Goal: Task Accomplishment & Management: Complete application form

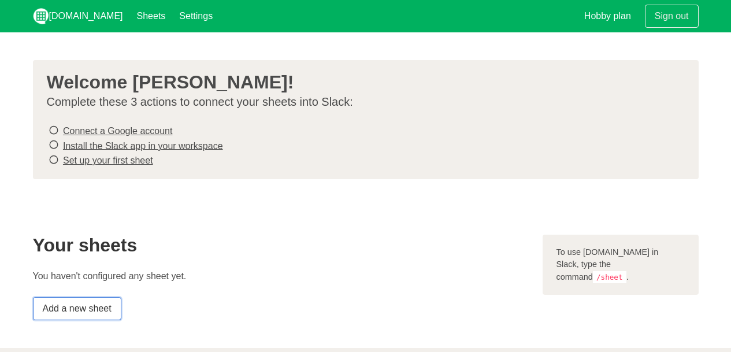
click at [99, 307] on link "Add a new sheet" at bounding box center [77, 308] width 88 height 23
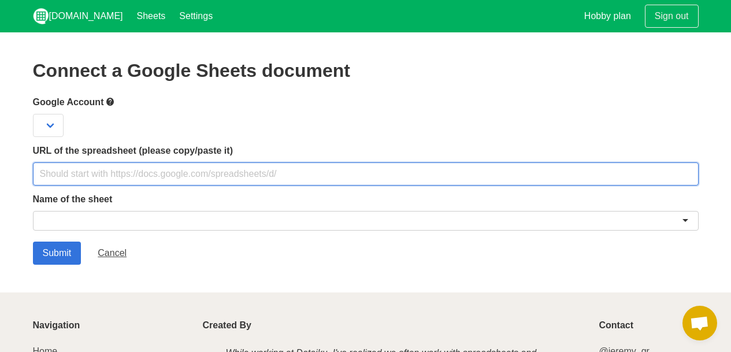
click at [263, 173] on input "text" at bounding box center [365, 173] width 665 height 23
paste input "[URL][DOMAIN_NAME]"
type input "[URL][DOMAIN_NAME]"
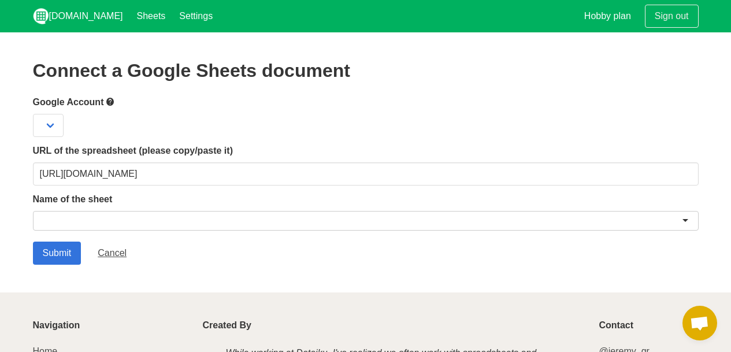
click at [173, 207] on div "Name of the sheet" at bounding box center [365, 213] width 665 height 42
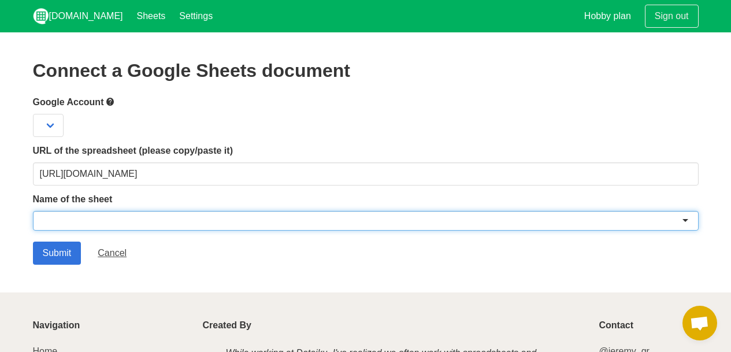
click at [170, 214] on div at bounding box center [365, 221] width 665 height 20
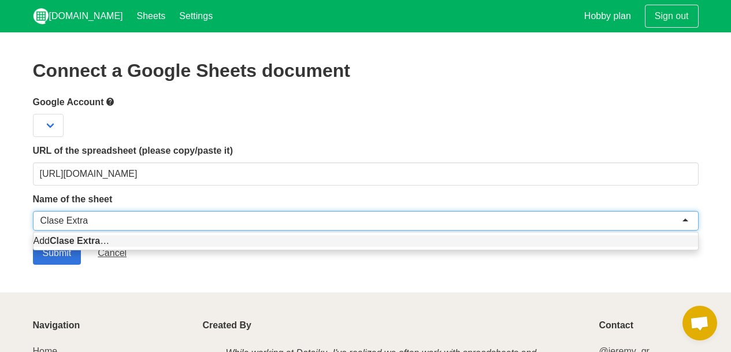
type input "Clase Extra"
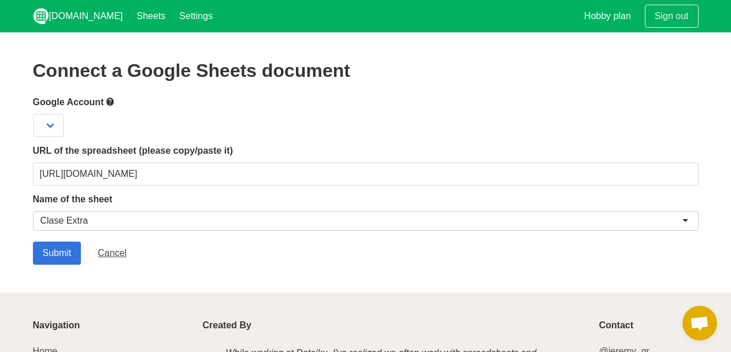
click at [209, 262] on div "Submit Cancel" at bounding box center [365, 252] width 665 height 23
click at [52, 256] on input "Submit" at bounding box center [57, 252] width 49 height 23
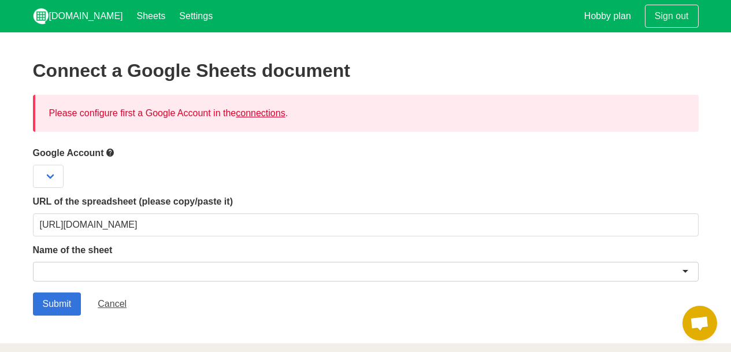
click at [268, 115] on link "connections" at bounding box center [260, 113] width 49 height 10
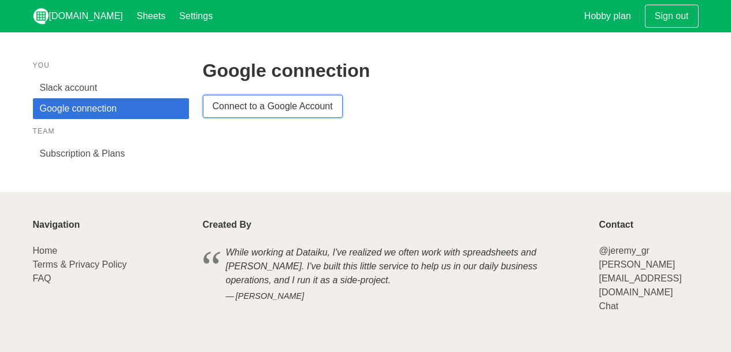
click at [271, 112] on link "Connect to a Google Account" at bounding box center [273, 106] width 140 height 23
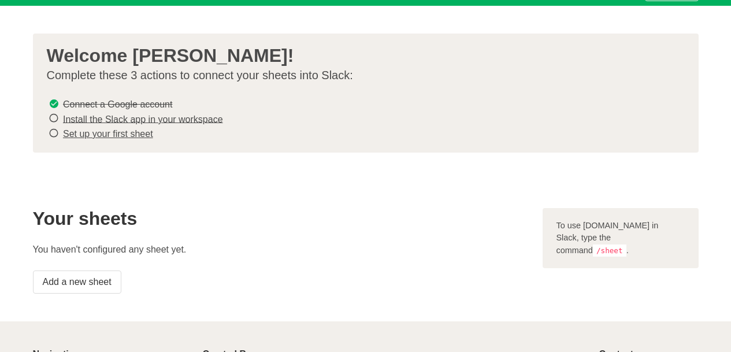
scroll to position [31, 0]
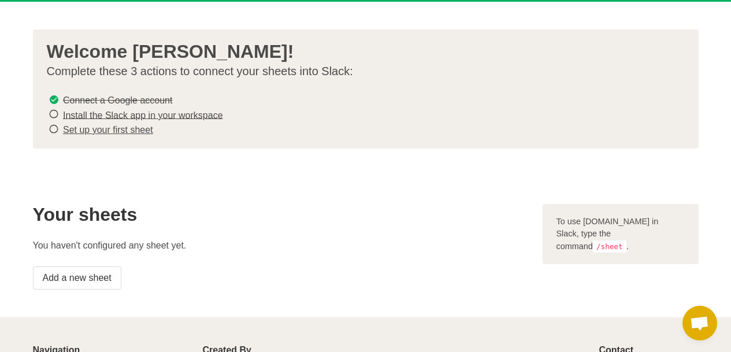
click at [193, 113] on link "Install the Slack app in your workspace" at bounding box center [143, 115] width 160 height 10
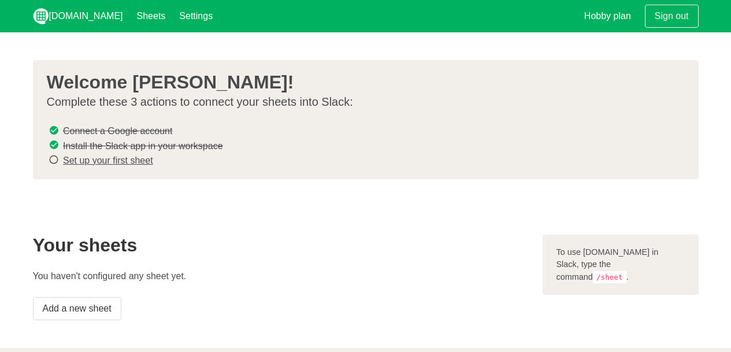
click at [120, 160] on link "Set up your first sheet" at bounding box center [108, 160] width 90 height 10
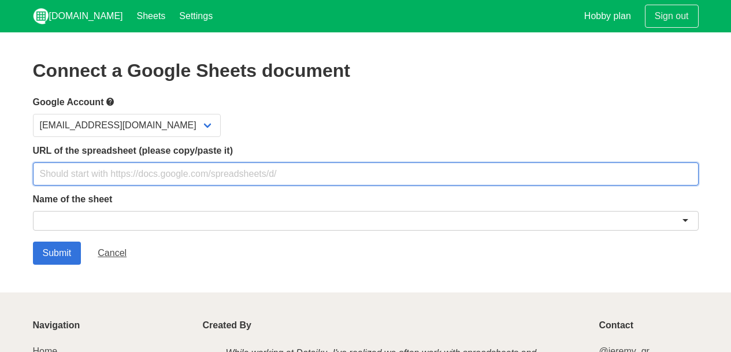
click at [102, 180] on input "text" at bounding box center [365, 173] width 665 height 23
paste input "https://docs.google.com/spreadsheets/d/18L449UlQkc32MiSFXPoQbRGR3rByABr0mO4jIyR…"
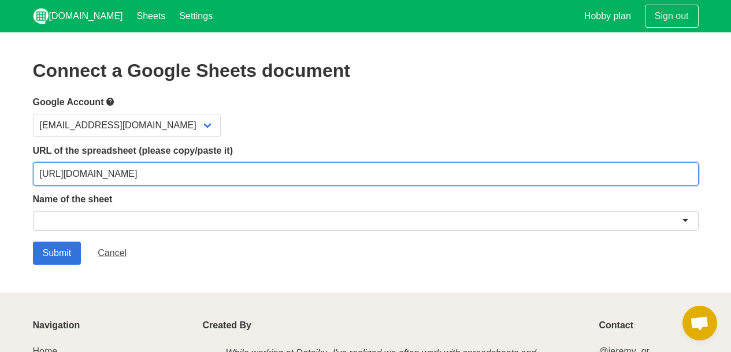
type input "https://docs.google.com/spreadsheets/d/18L449UlQkc32MiSFXPoQbRGR3rByABr0mO4jIyR…"
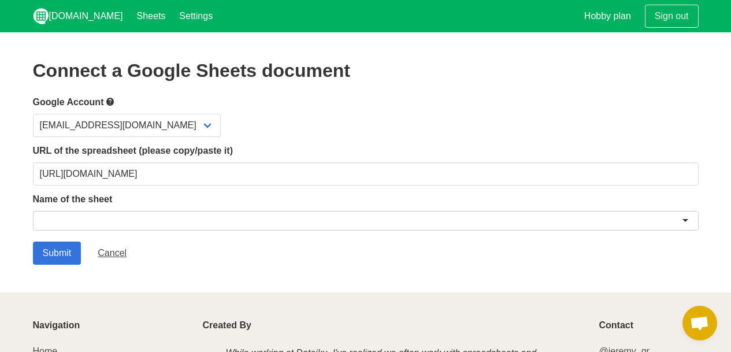
click at [71, 219] on div at bounding box center [365, 221] width 665 height 20
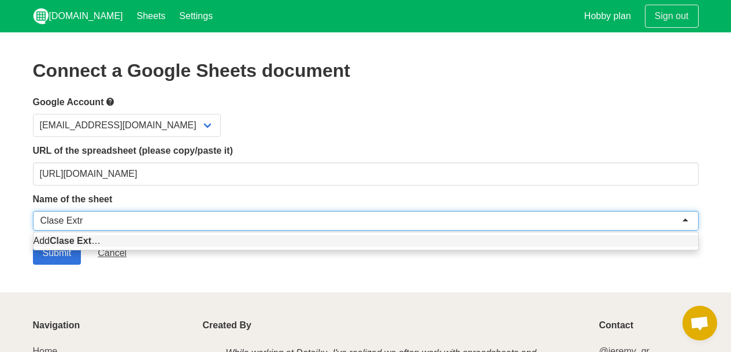
type input "Clase Extra"
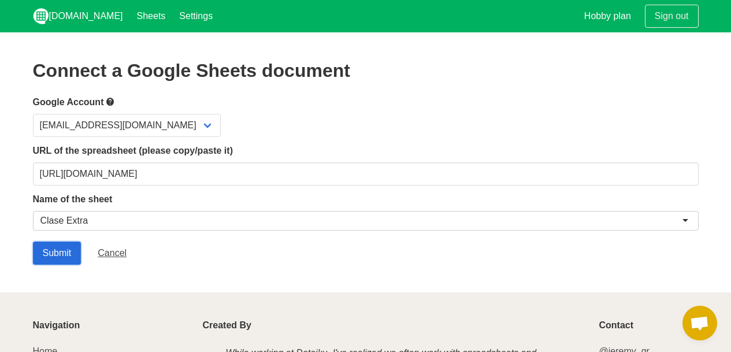
click at [60, 258] on input "Submit" at bounding box center [57, 252] width 49 height 23
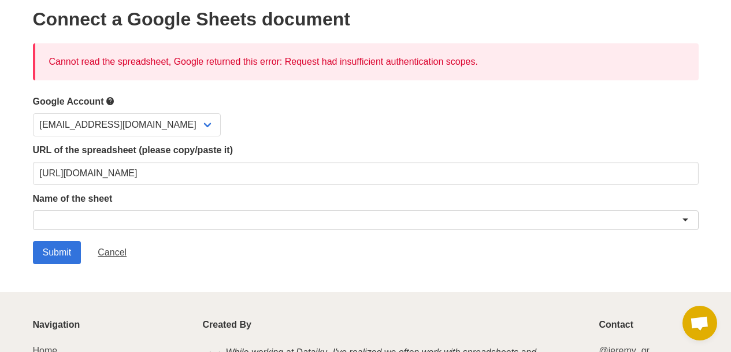
scroll to position [81, 0]
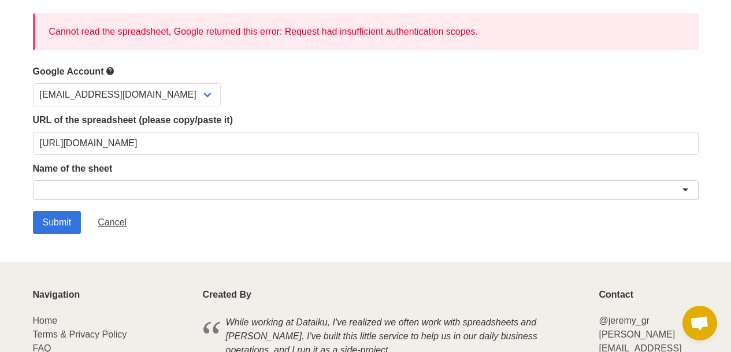
click at [275, 225] on div "Submit Cancel" at bounding box center [365, 222] width 665 height 23
click at [174, 187] on div at bounding box center [365, 190] width 665 height 20
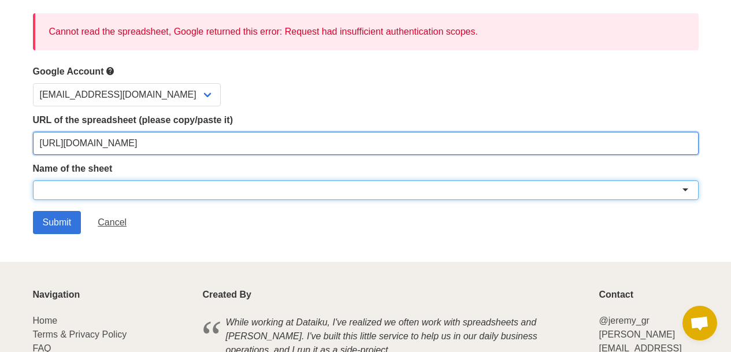
click at [137, 146] on input "https://docs.google.com/spreadsheets/d/18L449UlQkc32MiSFXPoQbRGR3rByABr0mO4jIyR…" at bounding box center [365, 143] width 665 height 23
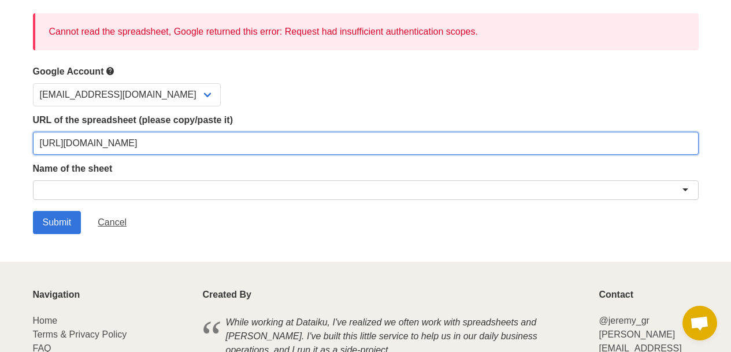
click at [137, 146] on input "https://docs.google.com/spreadsheets/d/18L449UlQkc32MiSFXPoQbRGR3rByABr0mO4jIyR…" at bounding box center [365, 143] width 665 height 23
paste input "[URL][DOMAIN_NAME]"
type input "[URL][DOMAIN_NAME]"
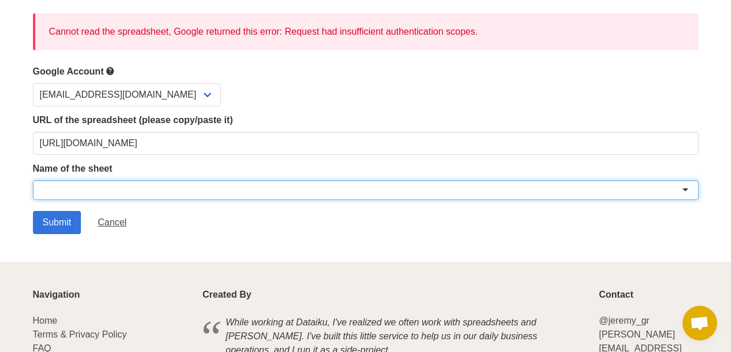
click at [196, 184] on div at bounding box center [365, 190] width 665 height 20
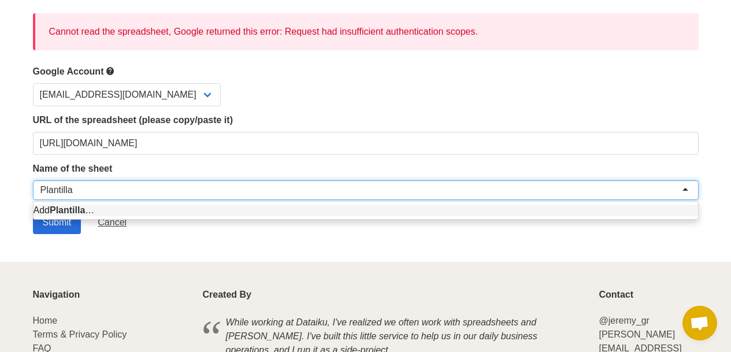
type input "Plantilla"
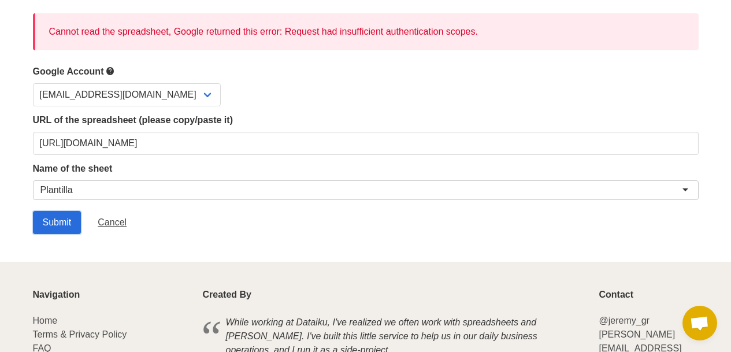
click at [66, 225] on input "Submit" at bounding box center [57, 222] width 49 height 23
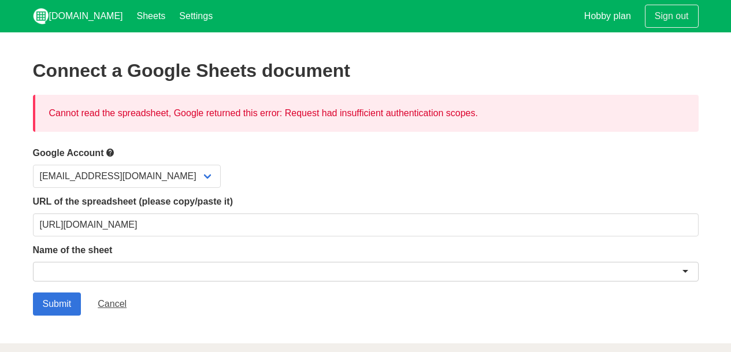
scroll to position [21, 0]
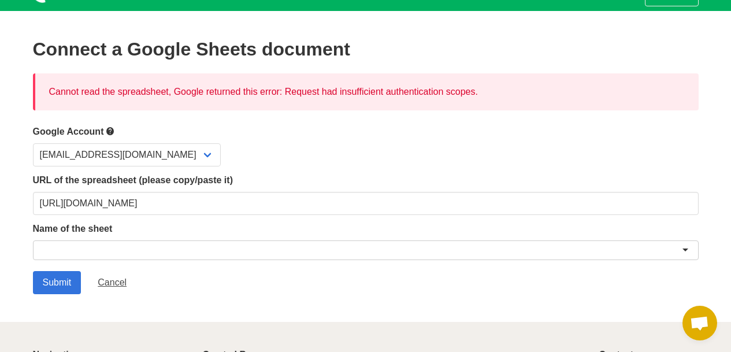
click at [324, 89] on div "Cannot read the spreadsheet, Google returned this error: Request had insufficie…" at bounding box center [365, 91] width 665 height 37
click at [395, 93] on div "Cannot read the spreadsheet, Google returned this error: Request had insufficie…" at bounding box center [365, 91] width 665 height 37
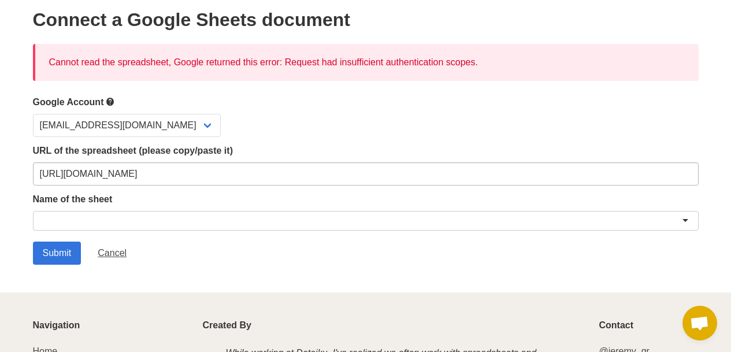
scroll to position [58, 0]
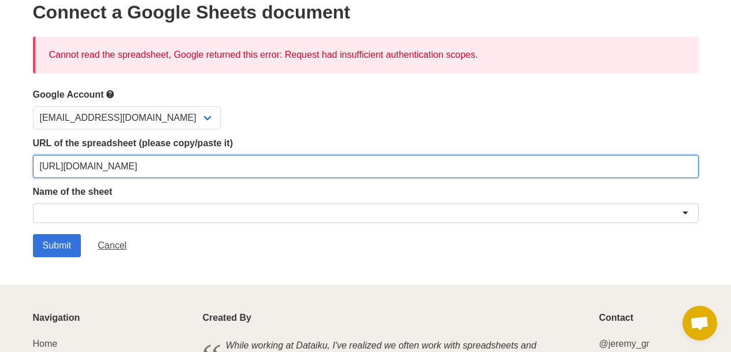
click at [149, 164] on input "[URL][DOMAIN_NAME]" at bounding box center [365, 166] width 665 height 23
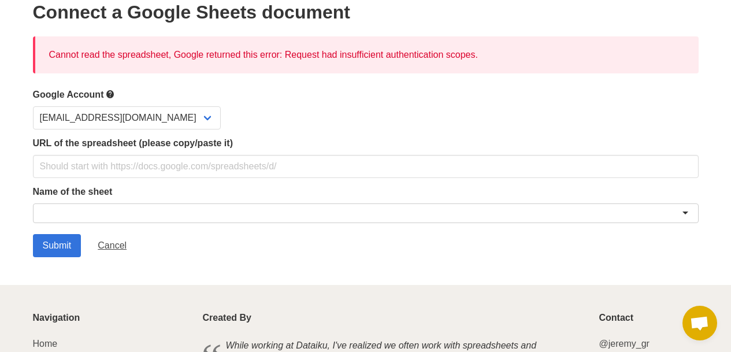
click at [231, 234] on div "Submit Cancel" at bounding box center [365, 245] width 665 height 23
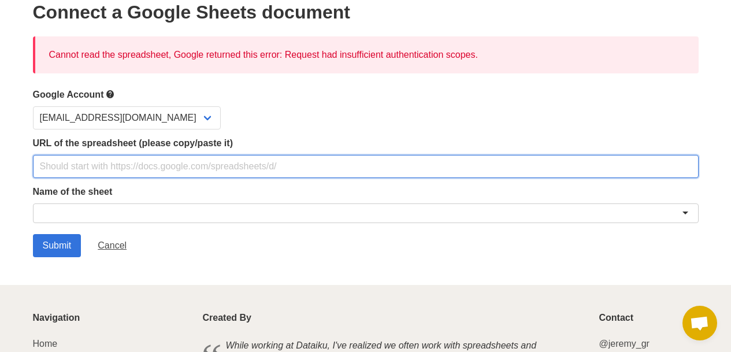
click at [345, 176] on input "text" at bounding box center [365, 166] width 665 height 23
paste input "[URL][DOMAIN_NAME]"
type input "[URL][DOMAIN_NAME]"
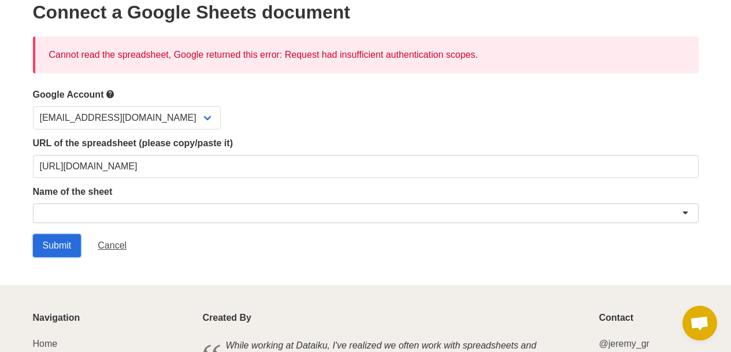
click at [65, 250] on input "Submit" at bounding box center [57, 245] width 49 height 23
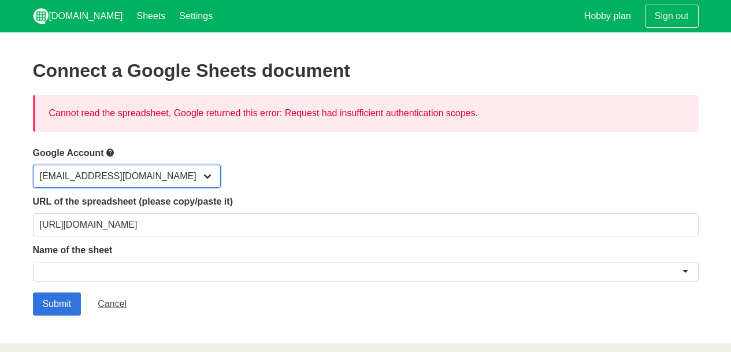
click at [154, 169] on select "[EMAIL_ADDRESS][DOMAIN_NAME]" at bounding box center [127, 176] width 188 height 23
click at [33, 165] on select "[EMAIL_ADDRESS][DOMAIN_NAME]" at bounding box center [127, 176] width 188 height 23
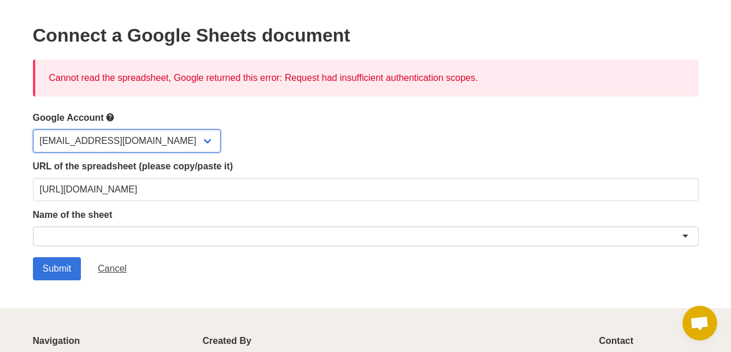
scroll to position [37, 0]
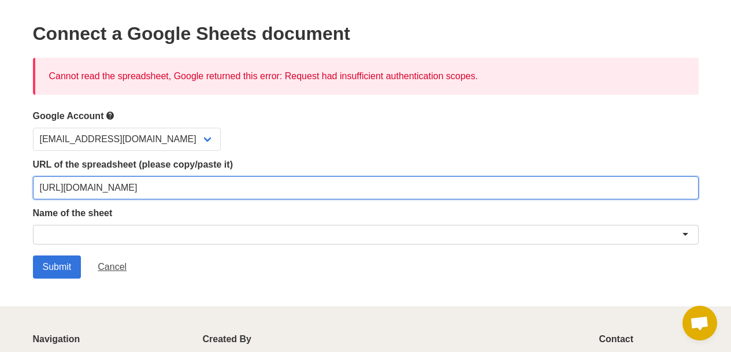
click at [162, 187] on input "[URL][DOMAIN_NAME]" at bounding box center [365, 187] width 665 height 23
paste input "[URL][DOMAIN_NAME]"
type input "[URL][DOMAIN_NAME]"
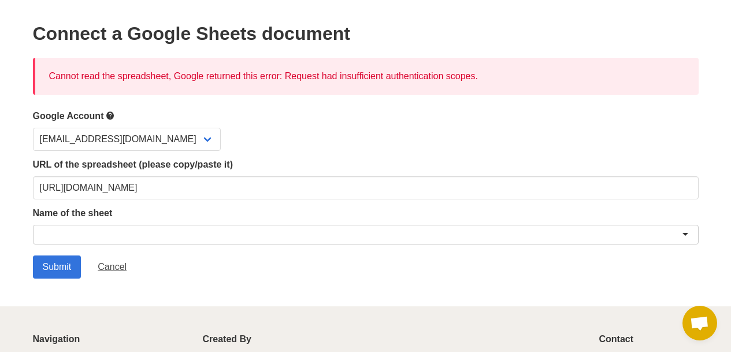
click at [304, 227] on div at bounding box center [365, 235] width 665 height 20
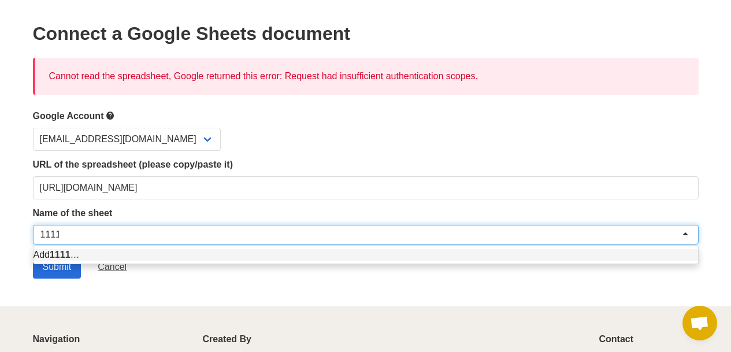
type input "1111"
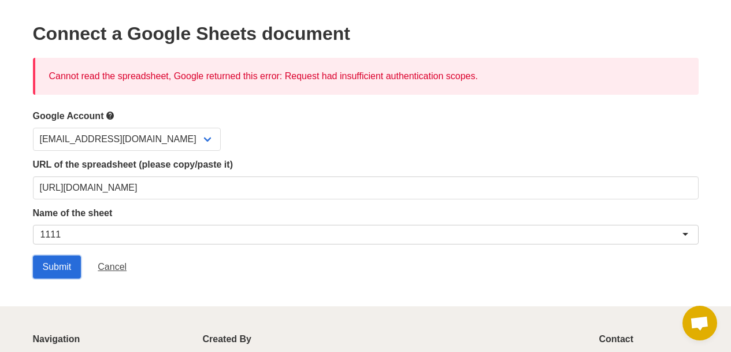
click at [60, 266] on input "Submit" at bounding box center [57, 266] width 49 height 23
click at [75, 228] on div "1111" at bounding box center [365, 235] width 665 height 20
click at [64, 255] on form "Google Account sofia.miracca@gmail.com URL of the spreadsheet (please copy/past…" at bounding box center [365, 194] width 665 height 170
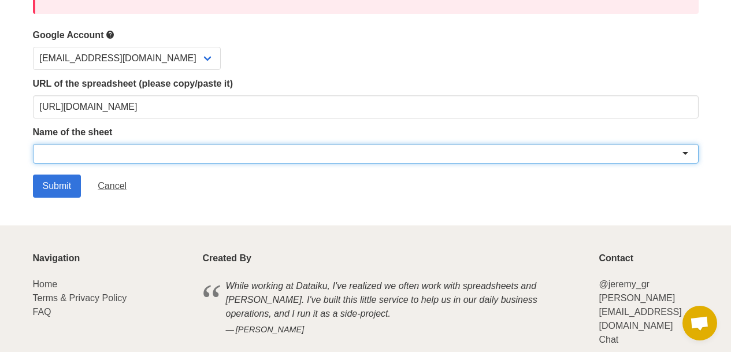
scroll to position [51, 0]
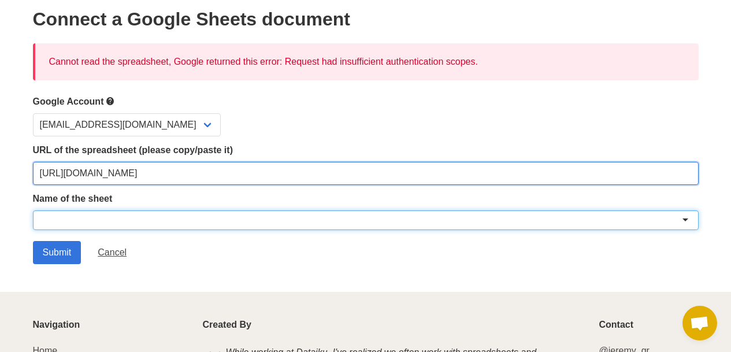
click at [138, 170] on input "[URL][DOMAIN_NAME]" at bounding box center [365, 173] width 665 height 23
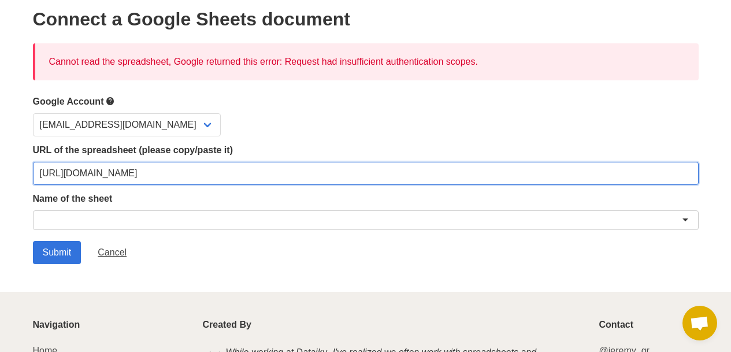
click at [138, 170] on input "[URL][DOMAIN_NAME]" at bounding box center [365, 173] width 665 height 23
